Goal: Use online tool/utility

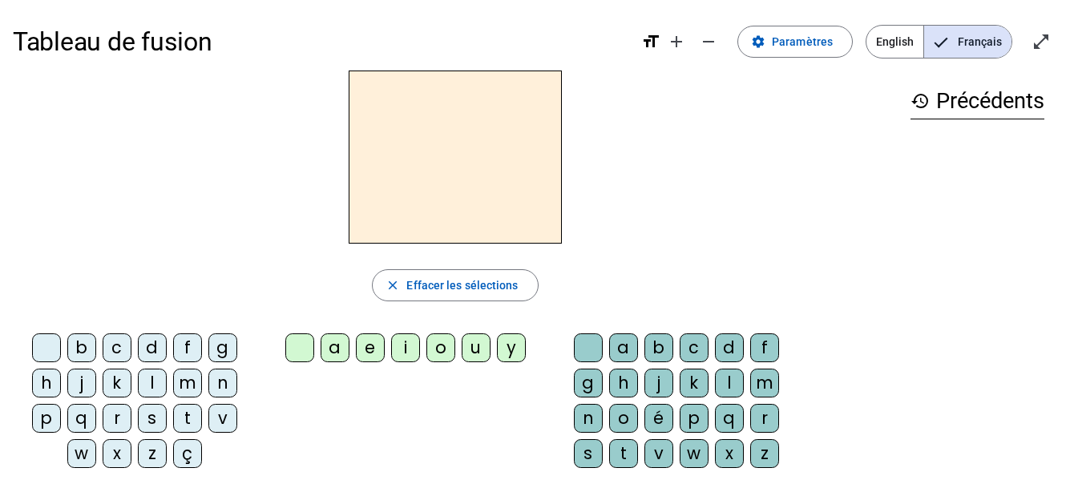
scroll to position [2, 0]
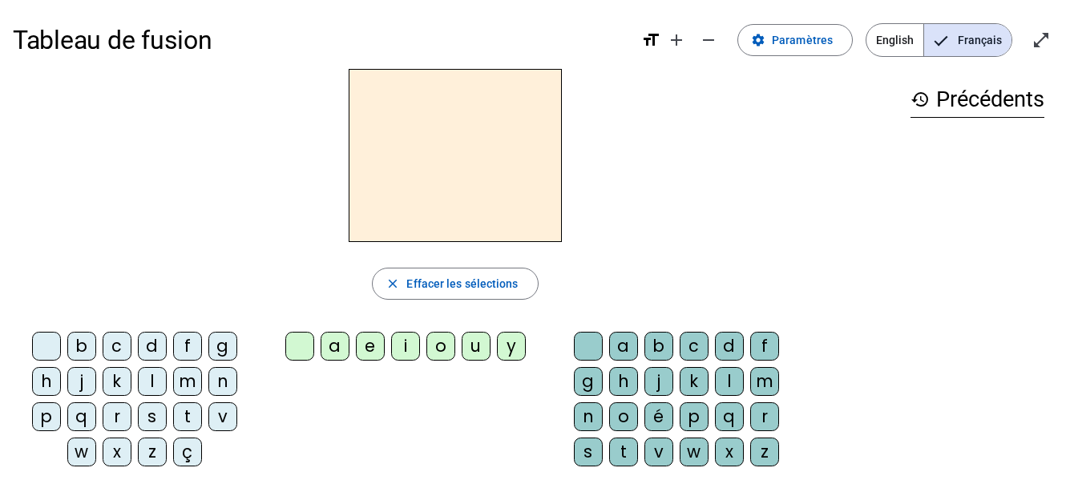
click at [728, 343] on div "d" at bounding box center [729, 346] width 29 height 29
click at [366, 346] on div "e" at bounding box center [370, 346] width 29 height 29
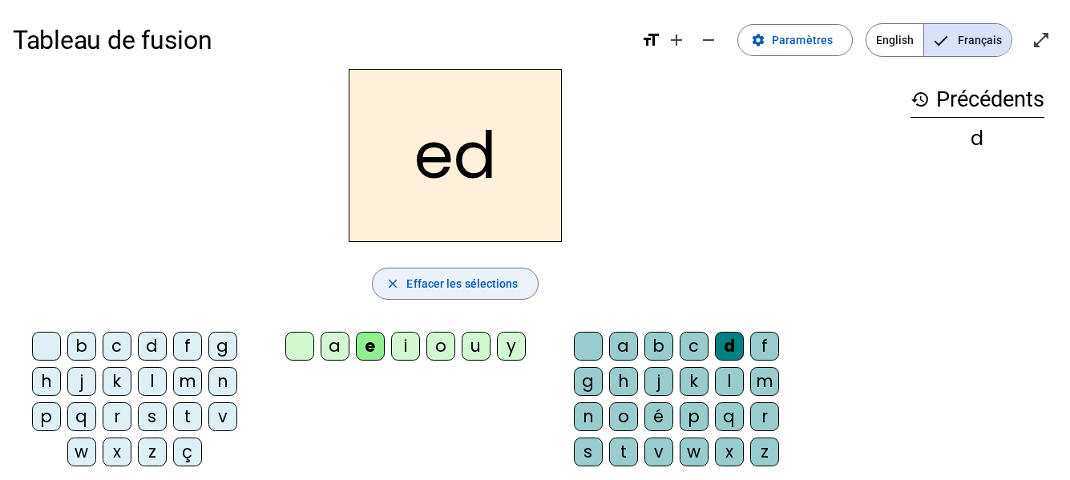
click at [386, 284] on mat-icon "close" at bounding box center [392, 283] width 14 height 14
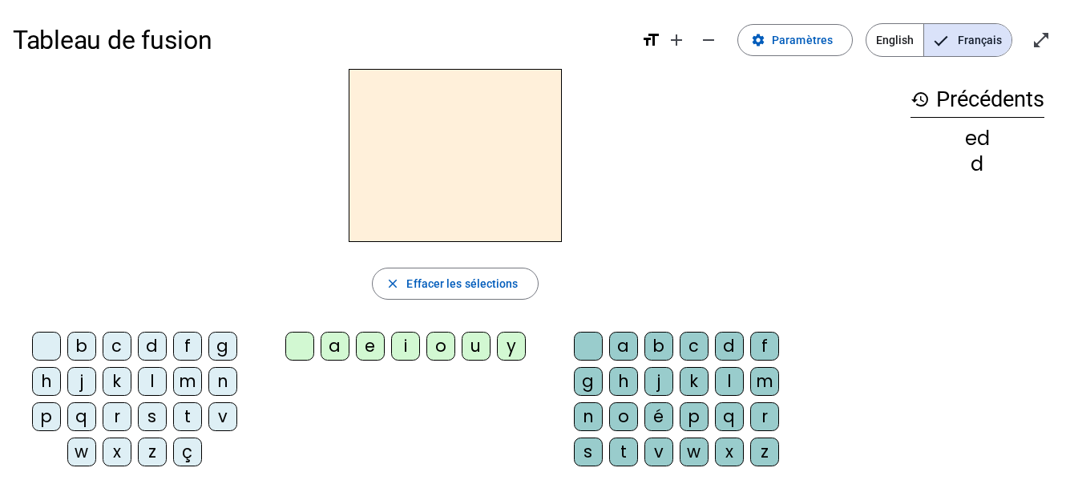
click at [149, 341] on div "d" at bounding box center [152, 346] width 29 height 29
click at [368, 341] on div "e" at bounding box center [370, 346] width 29 height 29
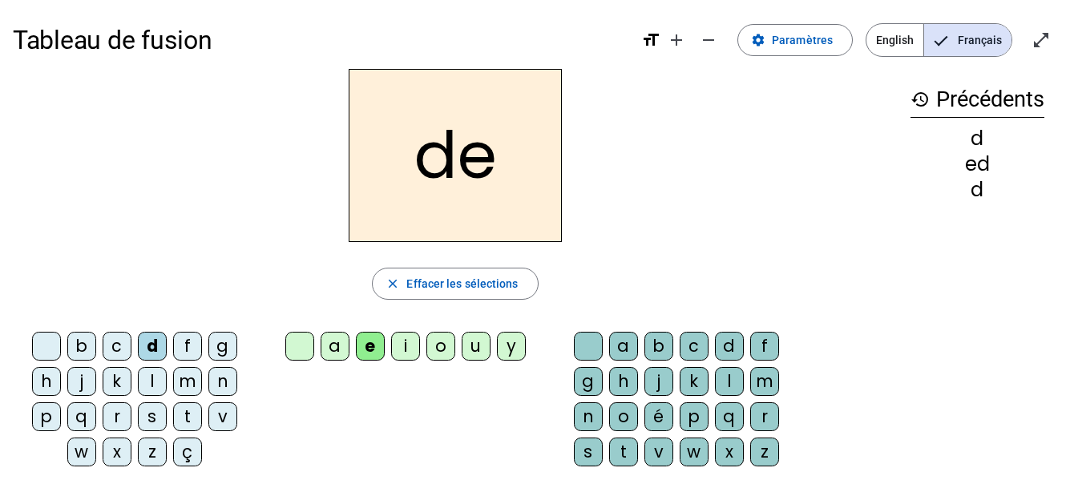
click at [400, 283] on mat-icon "close" at bounding box center [392, 283] width 14 height 14
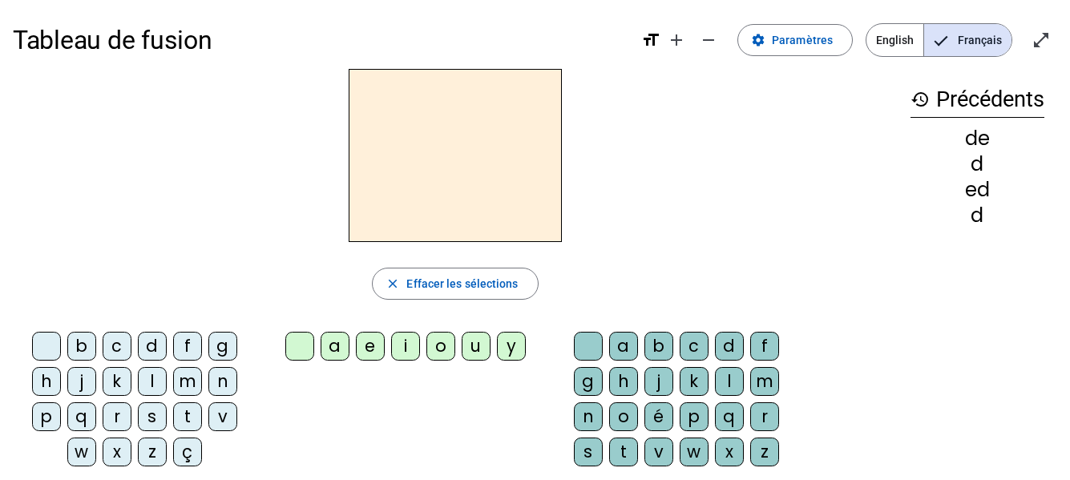
click at [153, 341] on div "d" at bounding box center [152, 346] width 29 height 29
click at [364, 341] on div "e" at bounding box center [370, 346] width 29 height 29
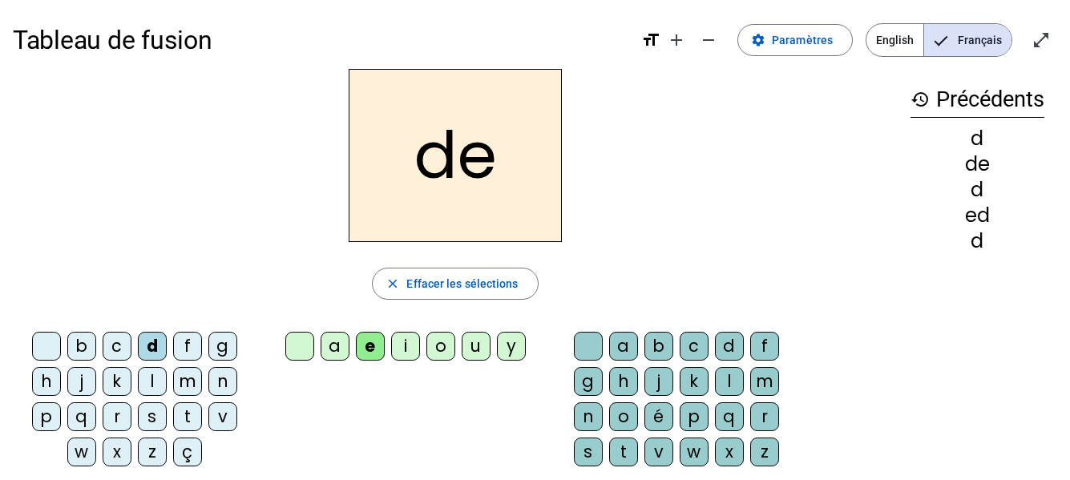
click at [403, 280] on span "button" at bounding box center [455, 283] width 164 height 38
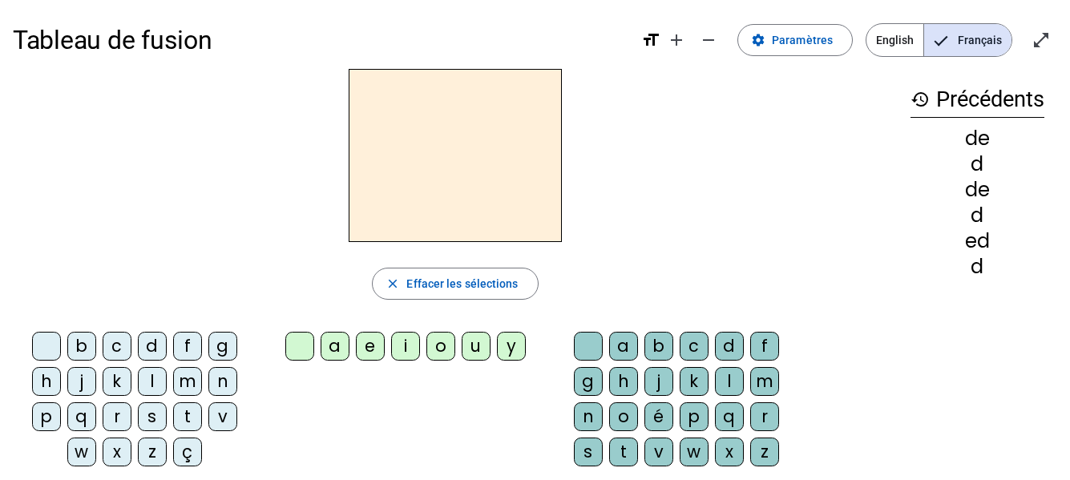
click at [150, 374] on div "l" at bounding box center [152, 381] width 29 height 29
click at [339, 345] on div "a" at bounding box center [335, 346] width 29 height 29
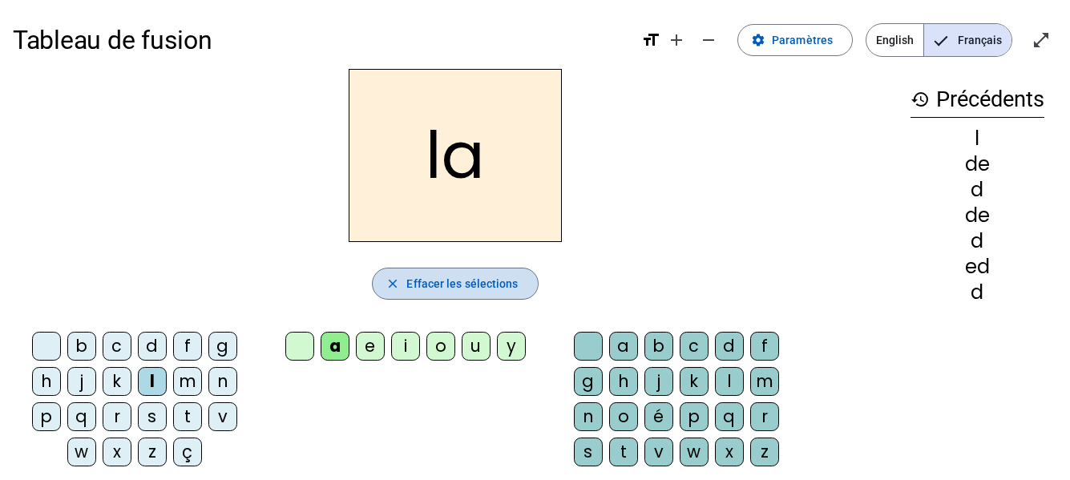
click at [393, 279] on mat-icon "close" at bounding box center [392, 283] width 14 height 14
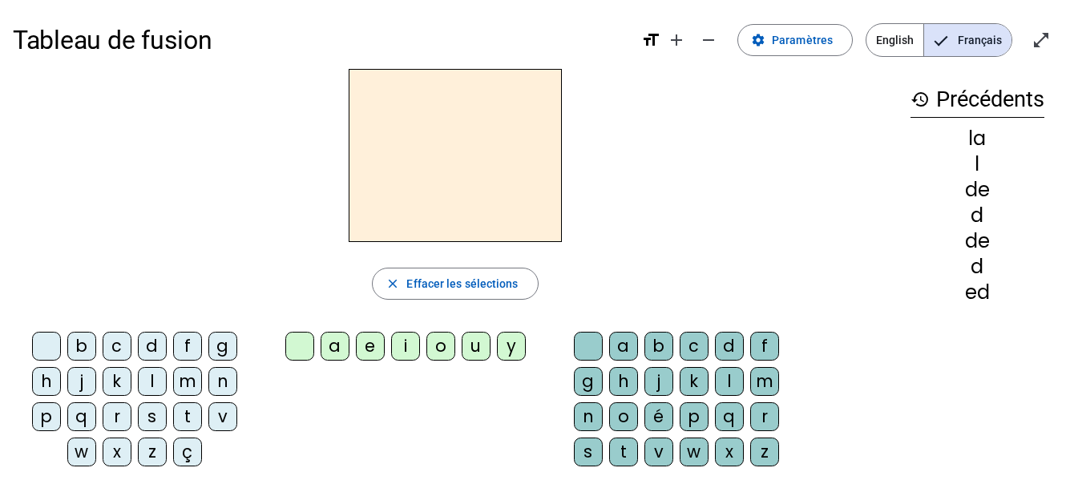
click at [187, 416] on div "t" at bounding box center [187, 416] width 29 height 29
click at [369, 351] on div "e" at bounding box center [370, 346] width 29 height 29
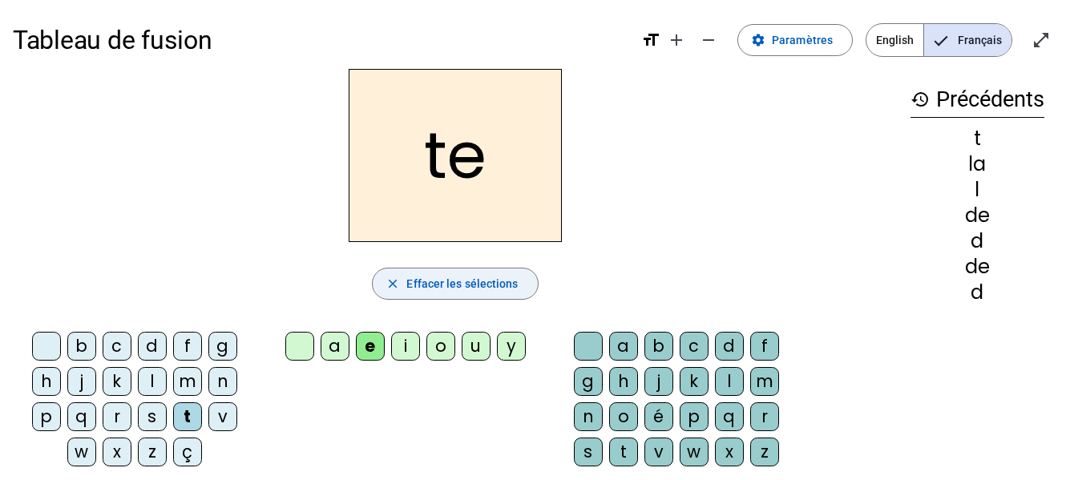
click at [453, 282] on span "Effacer les sélections" at bounding box center [461, 283] width 111 height 19
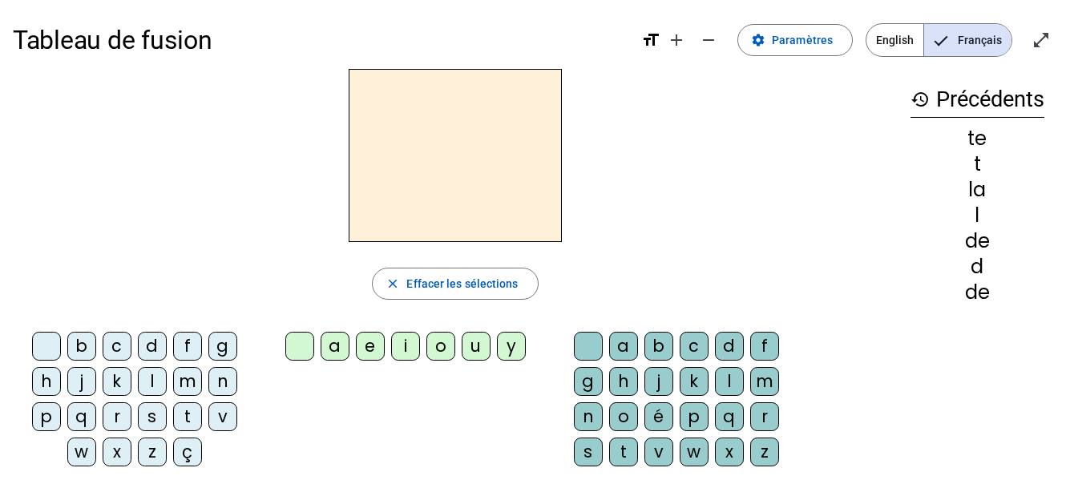
click at [151, 373] on div "l" at bounding box center [152, 381] width 29 height 29
click at [470, 344] on div "u" at bounding box center [476, 346] width 29 height 29
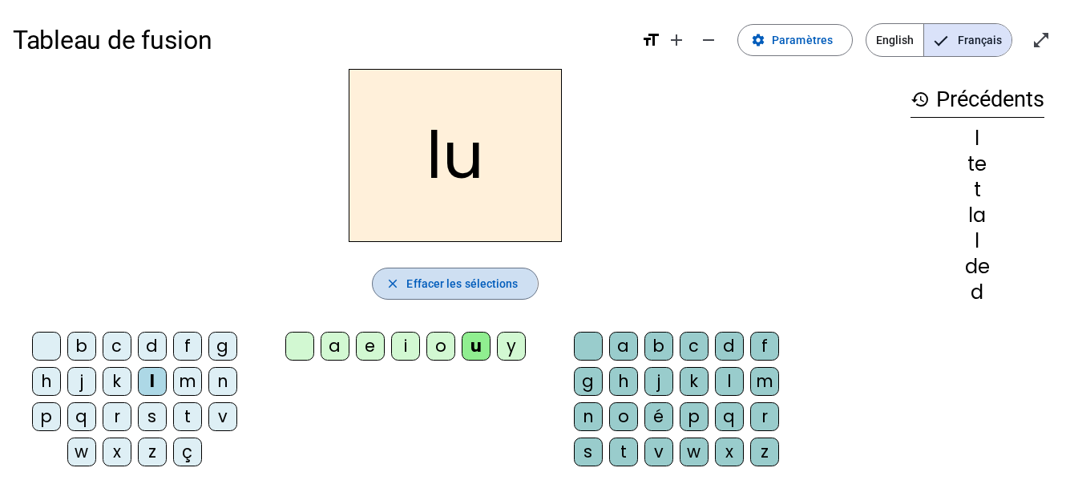
click at [390, 284] on mat-icon "close" at bounding box center [392, 283] width 14 height 14
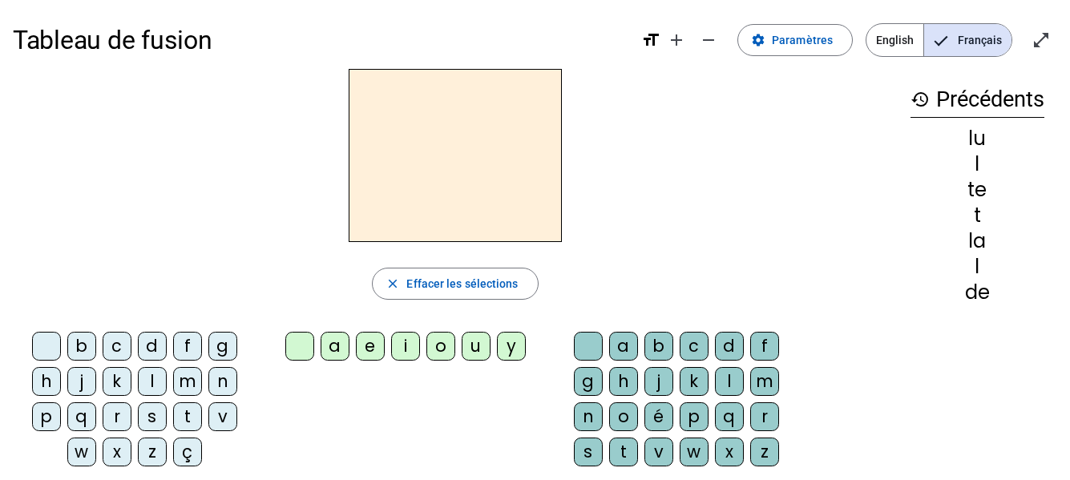
click at [154, 345] on div "d" at bounding box center [152, 346] width 29 height 29
click at [367, 347] on div "e" at bounding box center [370, 346] width 29 height 29
